Goal: Information Seeking & Learning: Check status

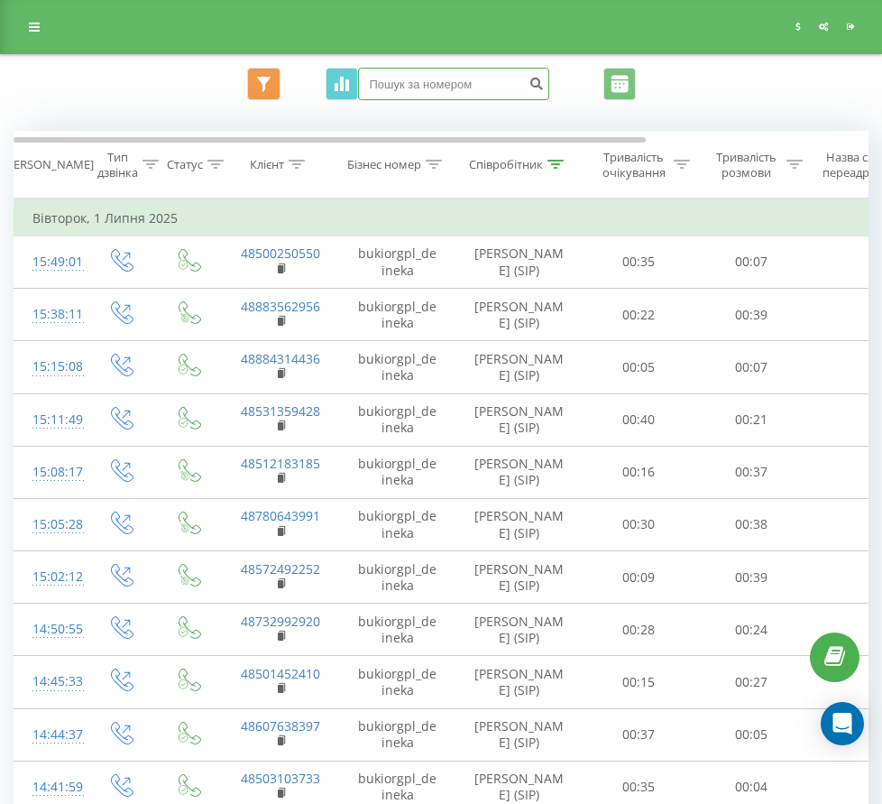
paste input "48 69 339 69 39"
click at [527, 86] on input "48 69 339 69 39" at bounding box center [453, 84] width 191 height 32
type input "48 69 339 69 39"
